Goal: Task Accomplishment & Management: Manage account settings

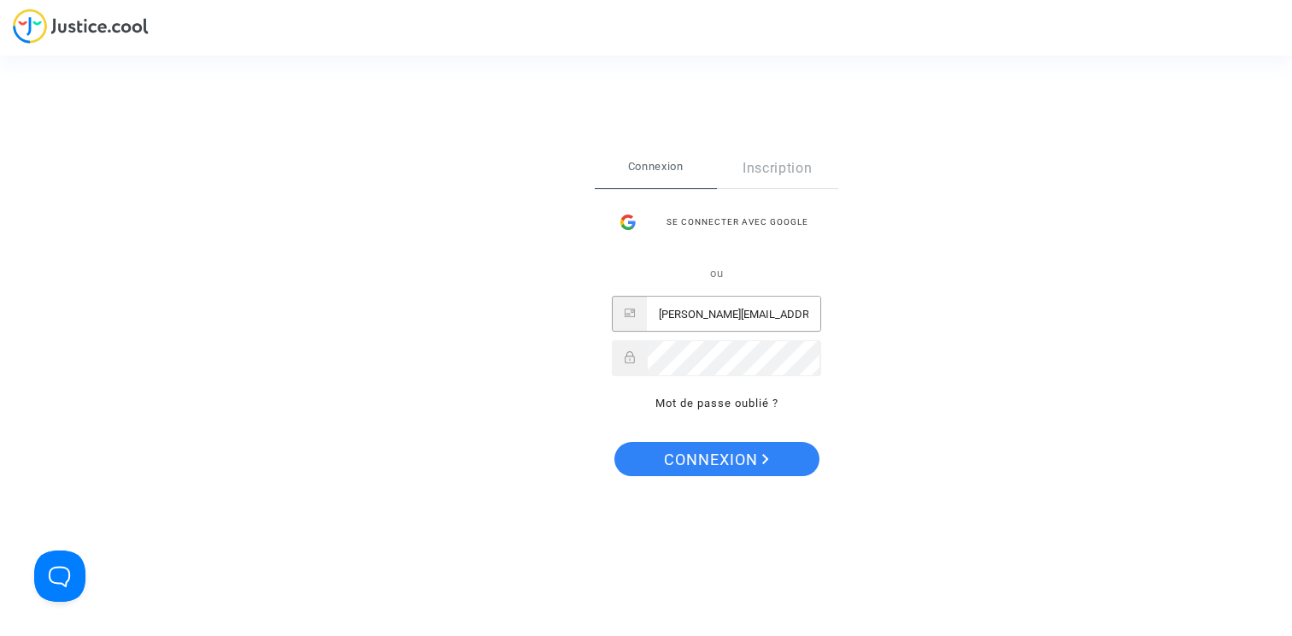
click at [745, 315] on input "claire+aljpitcher@justice.cool" at bounding box center [734, 314] width 174 height 34
type input "claire+onboarding@justice.cool"
click at [727, 454] on span "Connexion" at bounding box center [716, 460] width 105 height 36
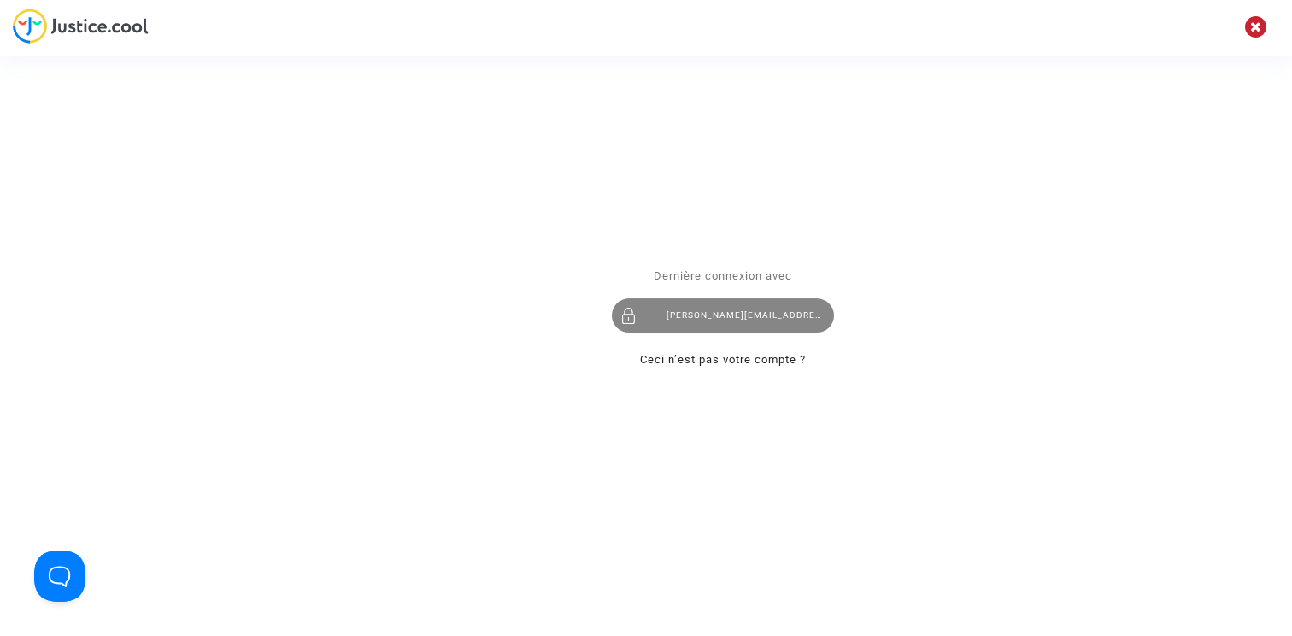
click at [717, 312] on div "[PERSON_NAME][EMAIL_ADDRESS][DOMAIN_NAME]" at bounding box center [723, 316] width 222 height 34
